Goal: Task Accomplishment & Management: Manage account settings

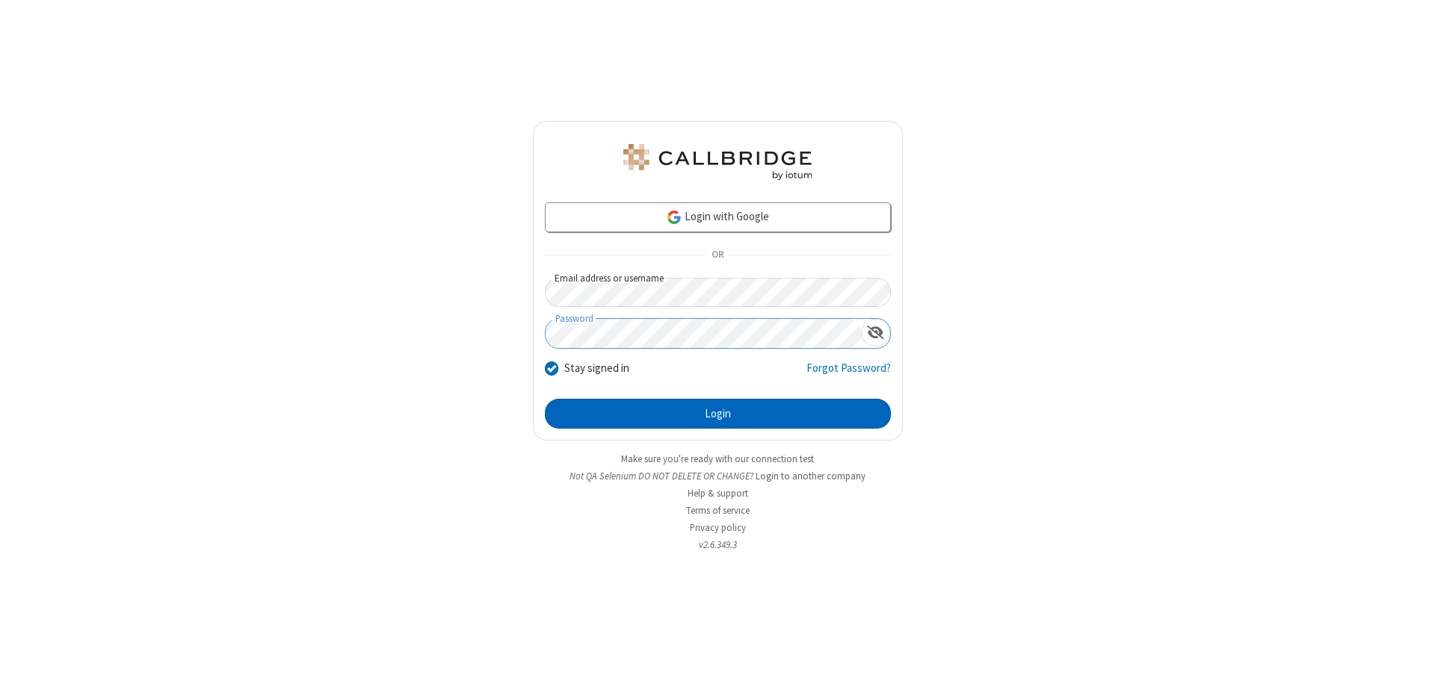
click at [717, 414] on button "Login" at bounding box center [718, 414] width 346 height 30
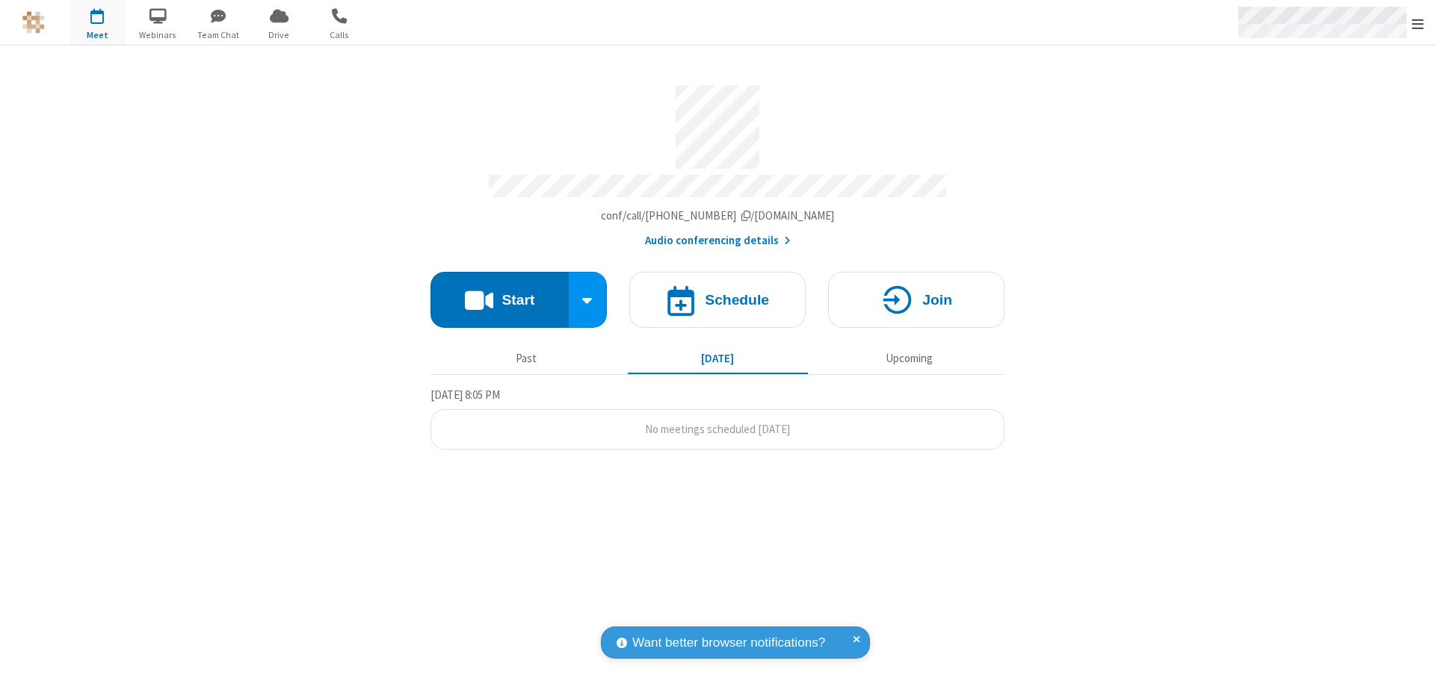
click at [1418, 23] on span "Open menu" at bounding box center [1418, 23] width 12 height 15
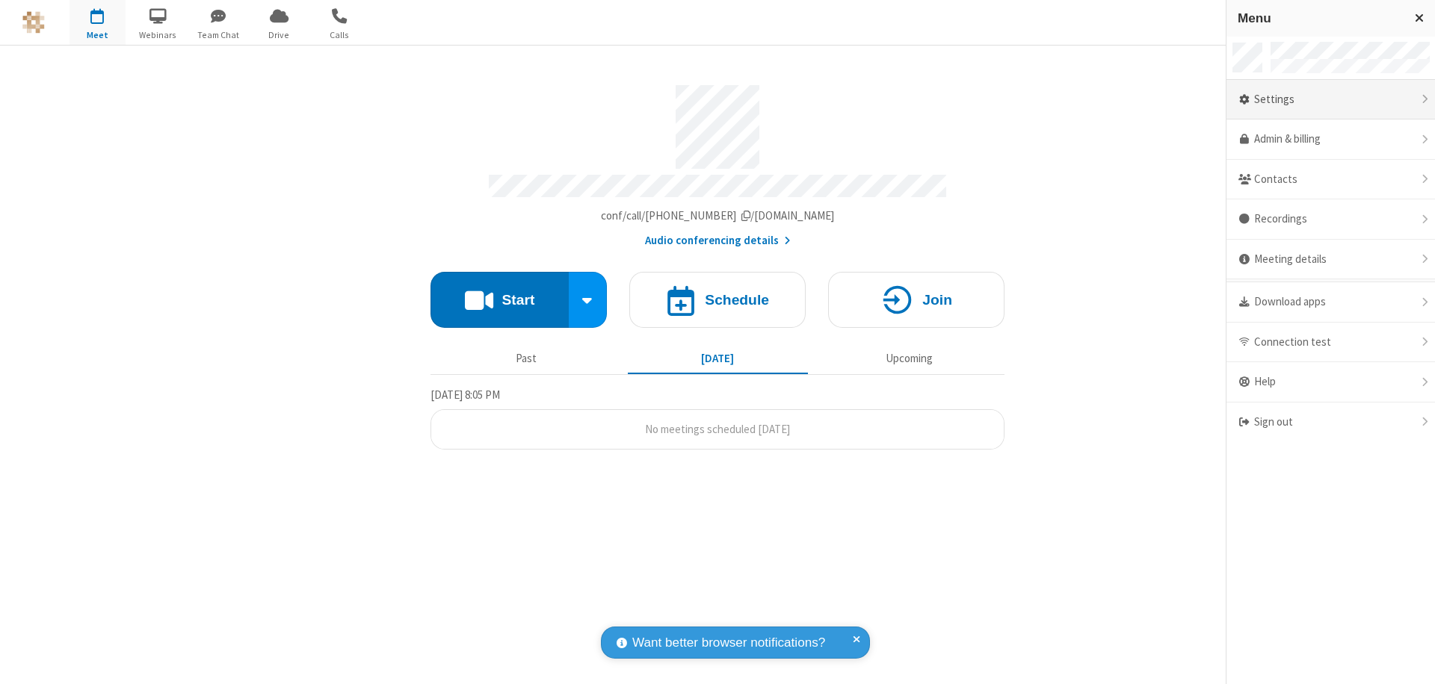
click at [1330, 99] on div "Settings" at bounding box center [1330, 100] width 208 height 40
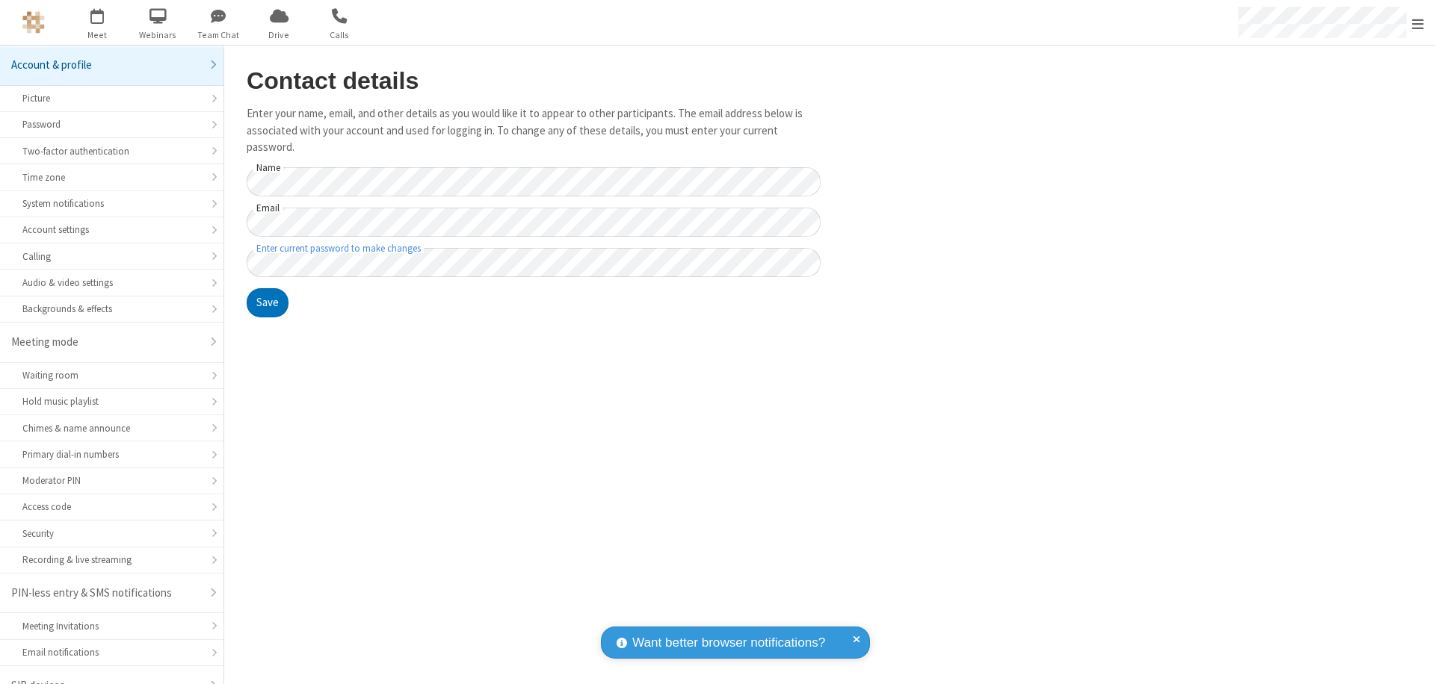
scroll to position [21, 0]
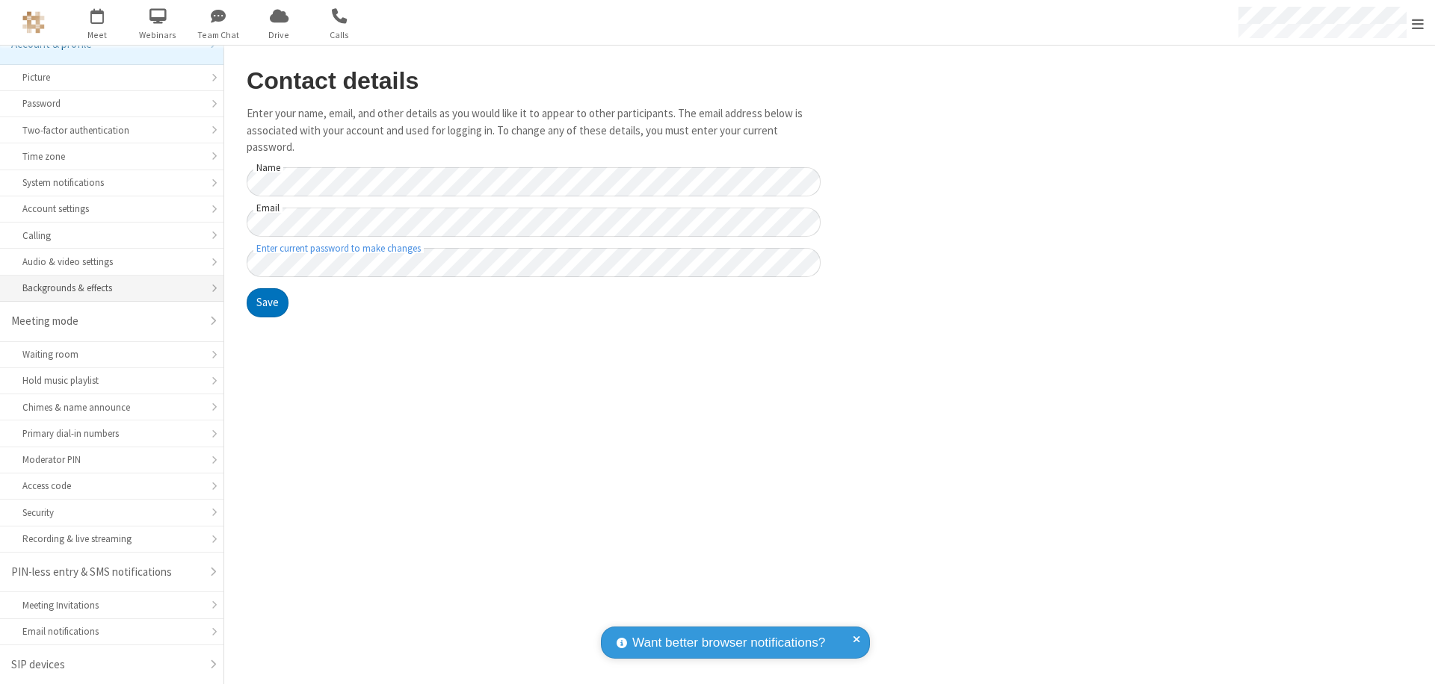
click at [106, 288] on div "Backgrounds & effects" at bounding box center [111, 288] width 179 height 14
